Goal: Information Seeking & Learning: Check status

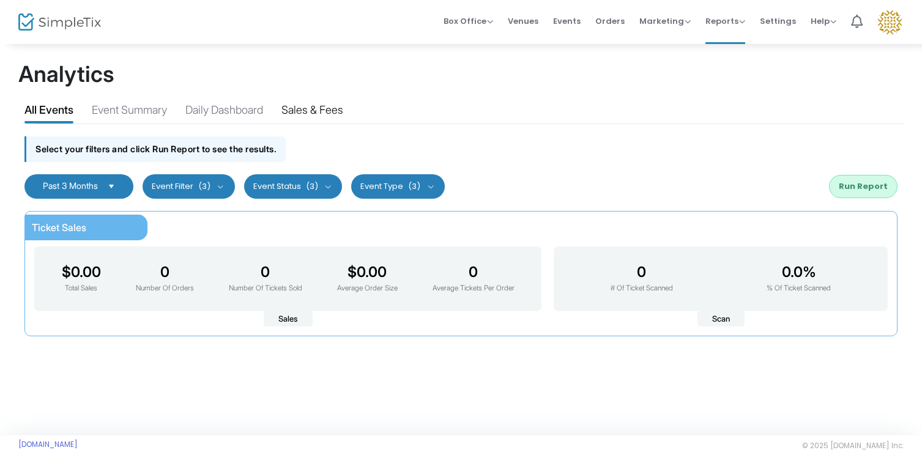
click at [325, 113] on div "Sales & Fees" at bounding box center [312, 112] width 62 height 21
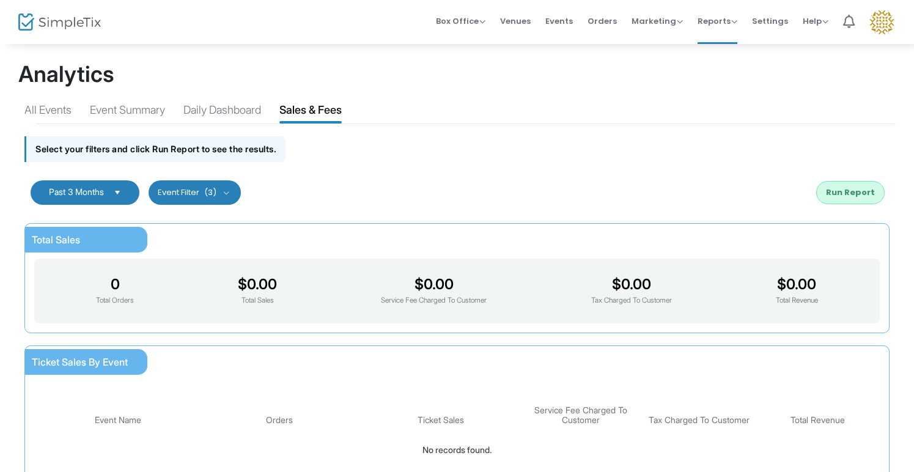
click at [870, 198] on button "Run Report" at bounding box center [850, 192] width 68 height 23
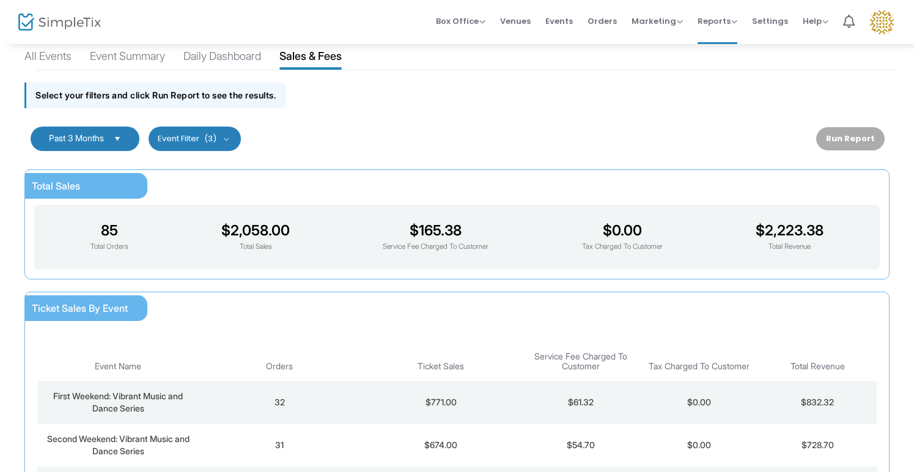
scroll to position [21, 0]
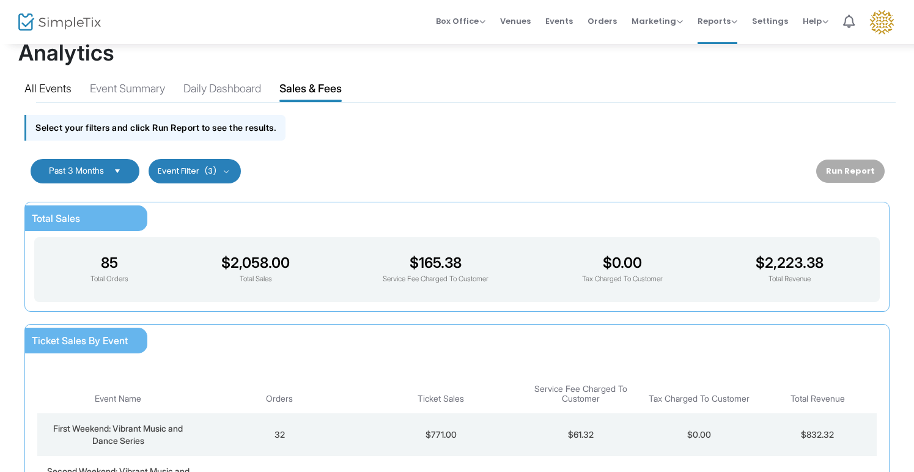
click at [38, 84] on div "All Events" at bounding box center [47, 90] width 47 height 21
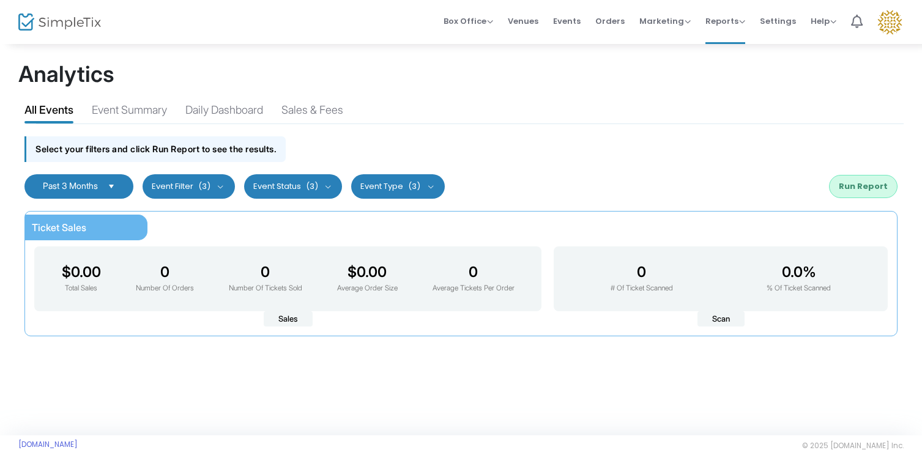
click at [868, 193] on button "Run Report" at bounding box center [863, 186] width 68 height 23
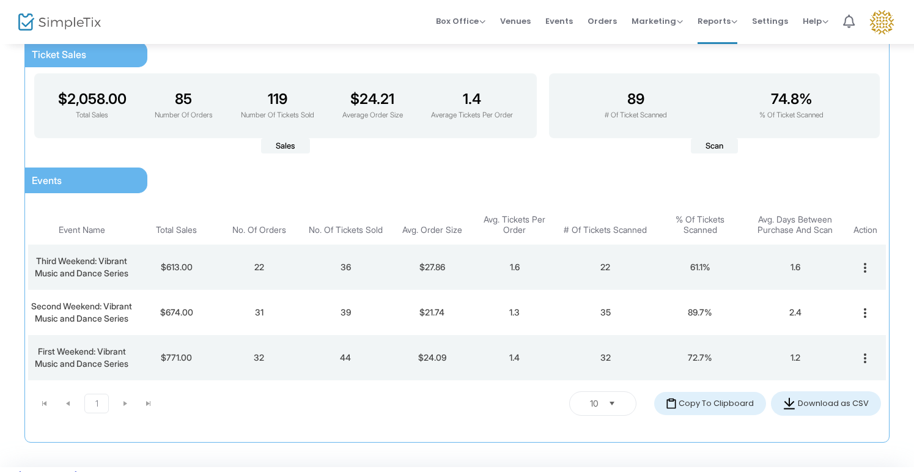
scroll to position [172, 0]
click at [319, 282] on td "36" at bounding box center [345, 268] width 91 height 45
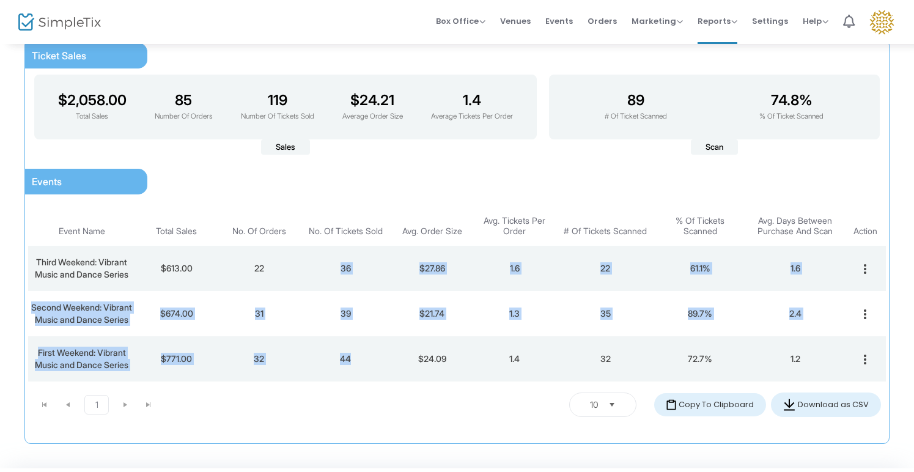
drag, startPoint x: 319, startPoint y: 282, endPoint x: 319, endPoint y: 361, distance: 79.5
click at [319, 361] on tbody "Third Weekend: Vibrant Music and Dance Series $613.00 22 36 $27.86 1.6 22 61.1%…" at bounding box center [457, 314] width 858 height 136
click at [319, 361] on td "44" at bounding box center [345, 358] width 91 height 45
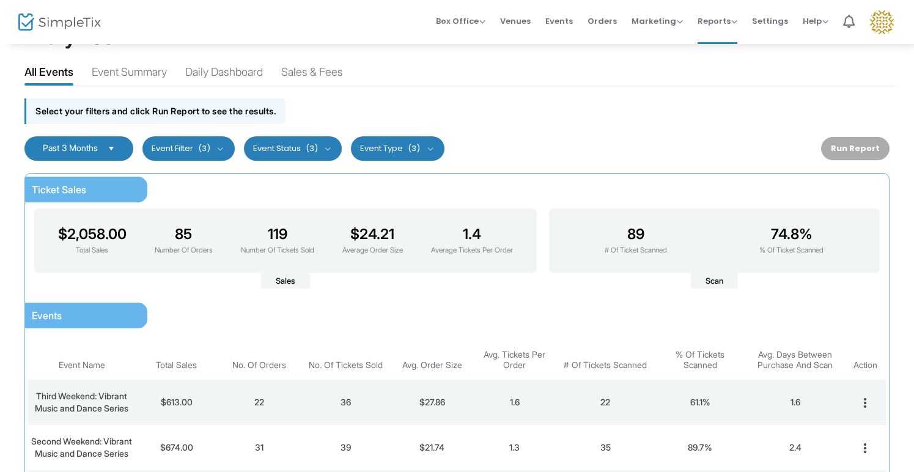
scroll to position [0, 0]
